Goal: Information Seeking & Learning: Learn about a topic

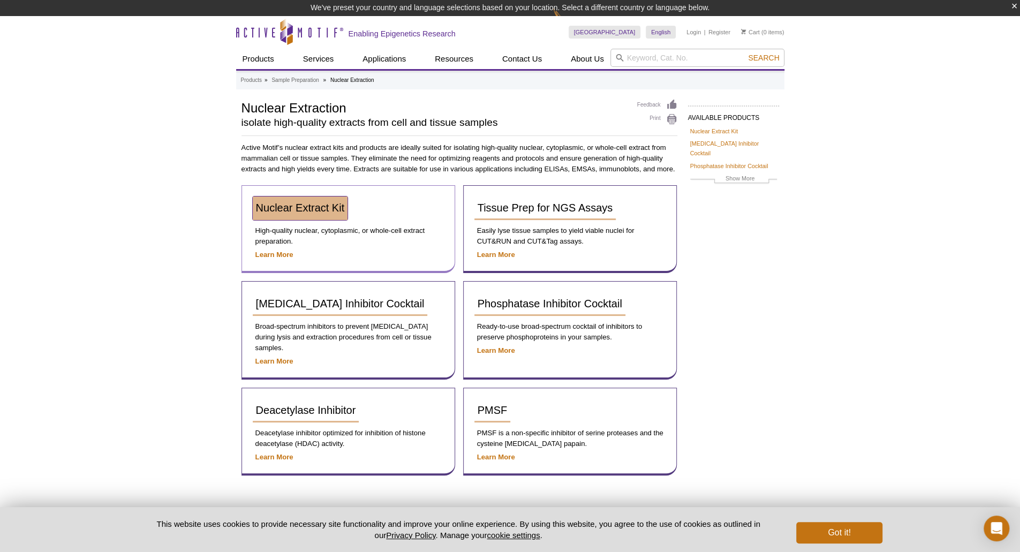
click at [321, 206] on span "Nuclear Extract Kit" at bounding box center [300, 208] width 89 height 12
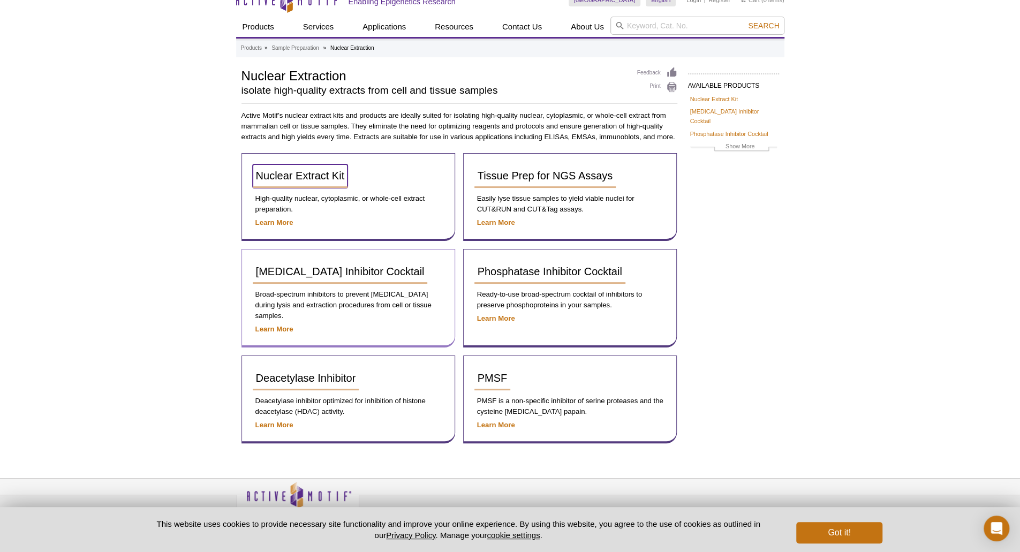
scroll to position [24, 0]
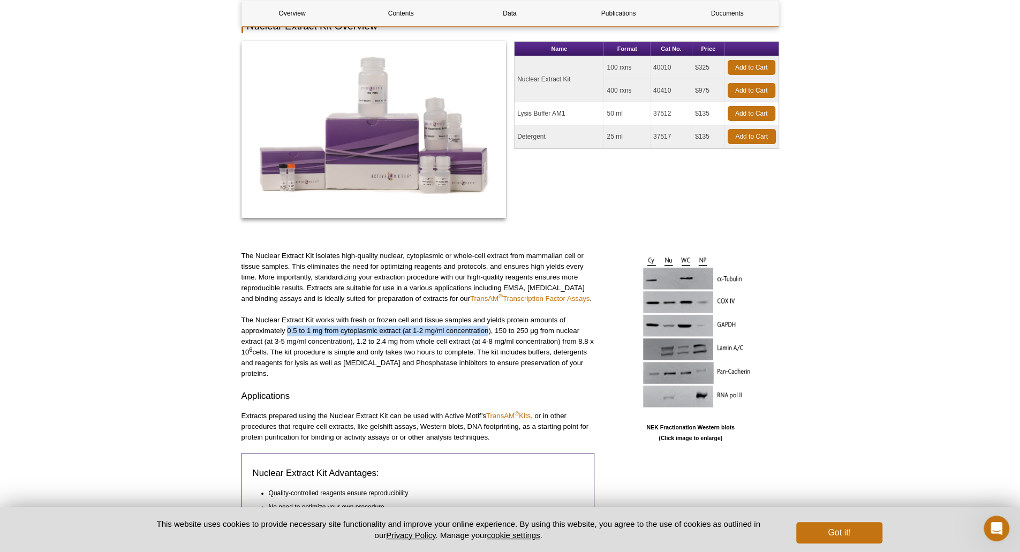
drag, startPoint x: 288, startPoint y: 330, endPoint x: 487, endPoint y: 329, distance: 199.2
click at [487, 329] on p "The Nuclear Extract Kit works with fresh or frozen cell and tissue samples and …" at bounding box center [418, 347] width 353 height 64
drag, startPoint x: 276, startPoint y: 340, endPoint x: 348, endPoint y: 339, distance: 71.8
click at [348, 339] on p "The Nuclear Extract Kit works with fresh or frozen cell and tissue samples and …" at bounding box center [418, 347] width 353 height 64
drag, startPoint x: 578, startPoint y: 342, endPoint x: 275, endPoint y: 352, distance: 302.7
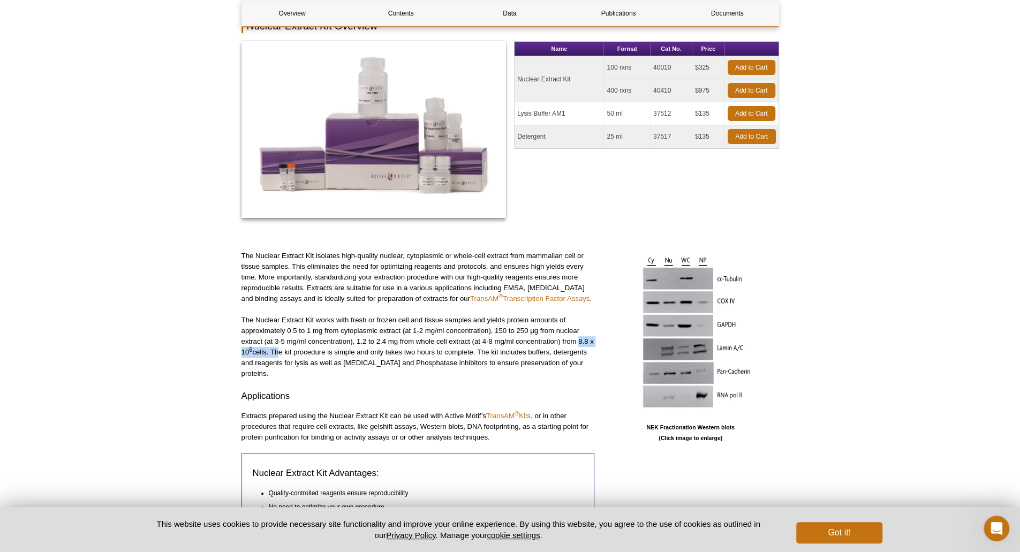
click at [275, 352] on p "The Nuclear Extract Kit works with fresh or frozen cell and tissue samples and …" at bounding box center [418, 347] width 353 height 64
